Goal: Task Accomplishment & Management: Use online tool/utility

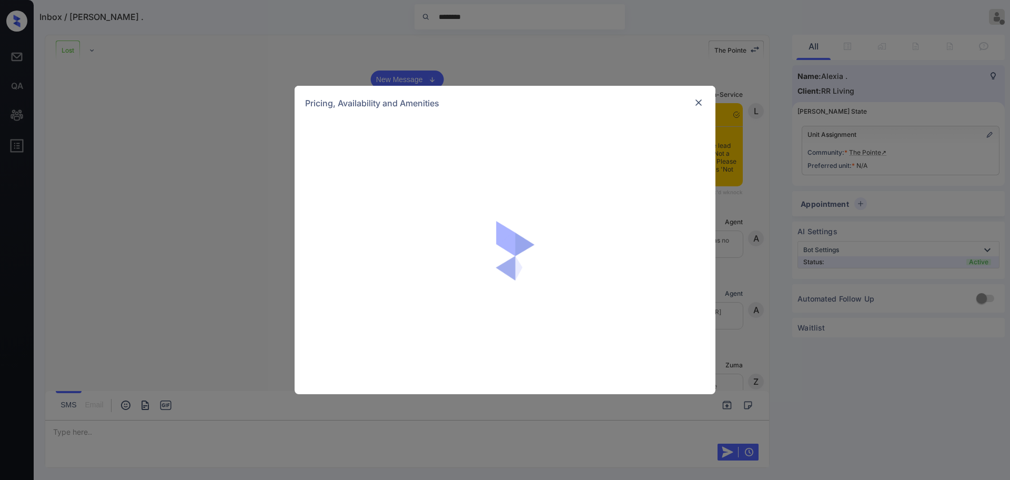
scroll to position [626, 0]
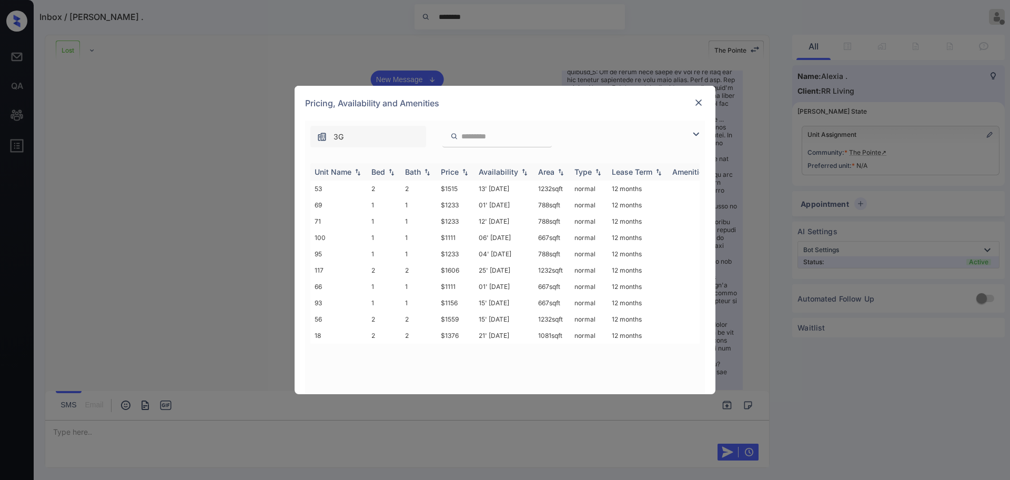
click at [441, 172] on div "Price" at bounding box center [450, 171] width 18 height 9
click at [696, 106] on img at bounding box center [698, 102] width 11 height 11
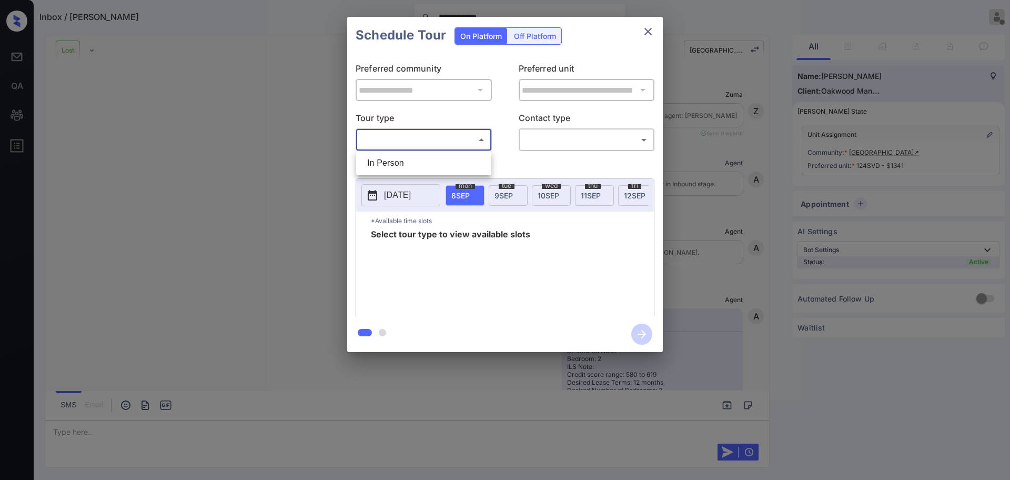
scroll to position [1218, 0]
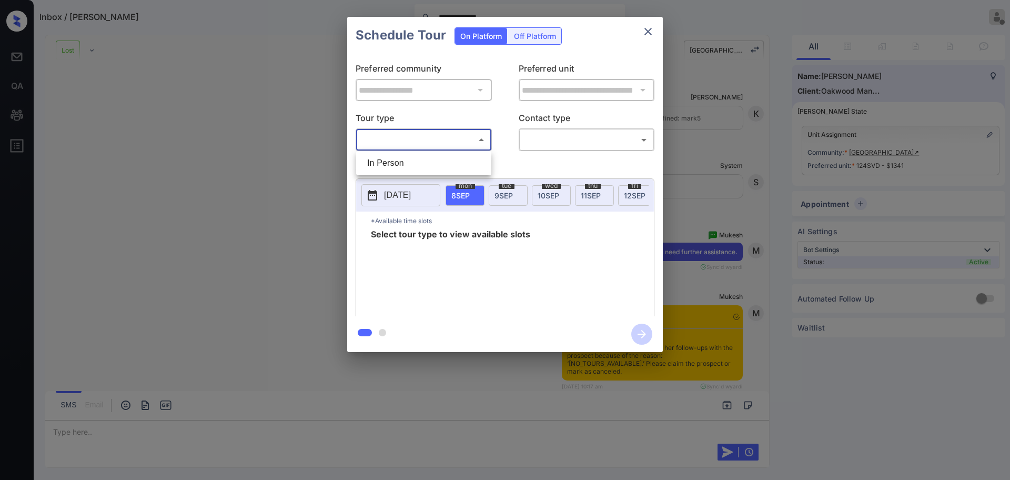
click at [646, 29] on div at bounding box center [505, 240] width 1010 height 480
click at [646, 29] on icon "close" at bounding box center [648, 31] width 13 height 13
